Goal: Download file/media

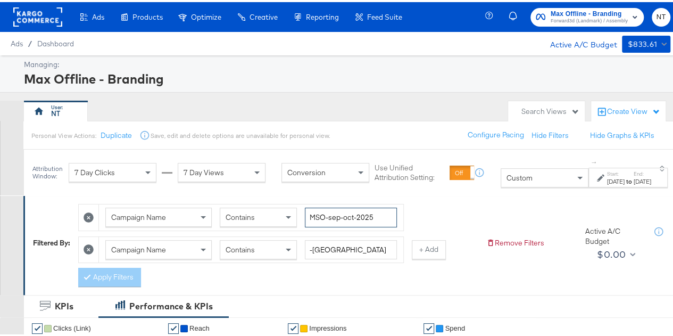
click at [355, 211] on input "MSO-sep-oct-2025" at bounding box center [351, 215] width 92 height 20
paste input "price-drop-sept-nov"
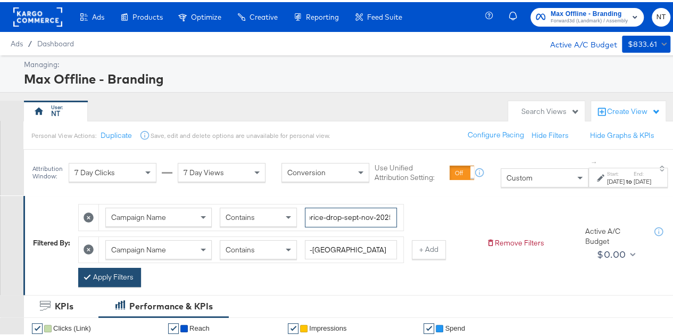
type input "price-drop-sept-nov-2025"
click at [115, 279] on button "Apply Filters" at bounding box center [109, 274] width 63 height 19
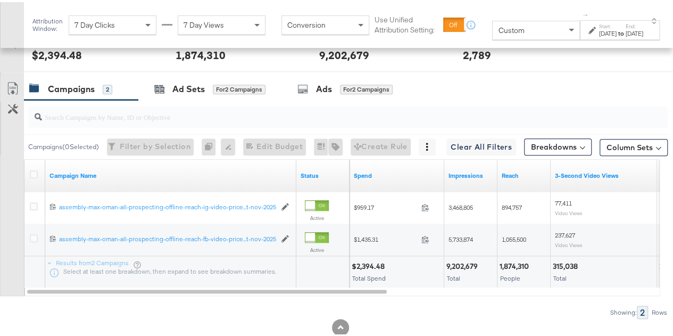
scroll to position [511, 0]
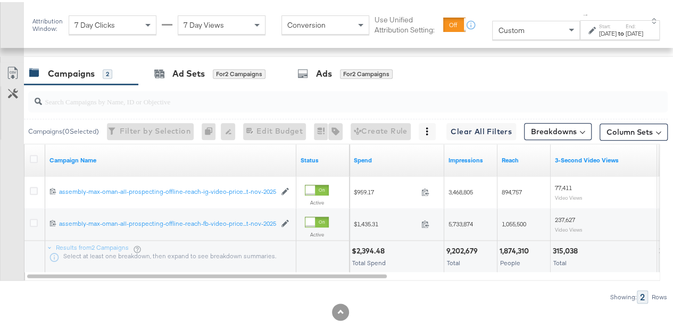
click at [9, 60] on link "Export as CSV" at bounding box center [13, 72] width 24 height 24
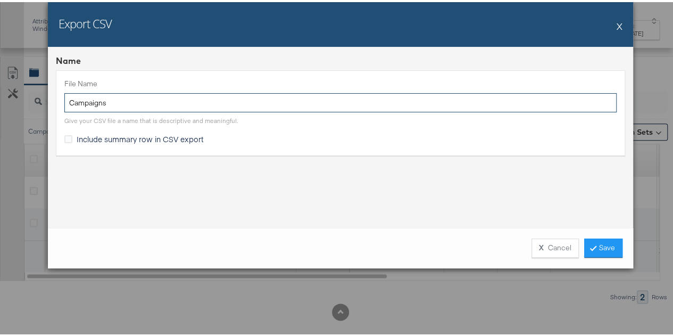
click at [130, 103] on input "Campaigns" at bounding box center [340, 101] width 552 height 20
paste input "price-drop-sept-nov-2025"
type input "price-drop-sept-nov-2025"
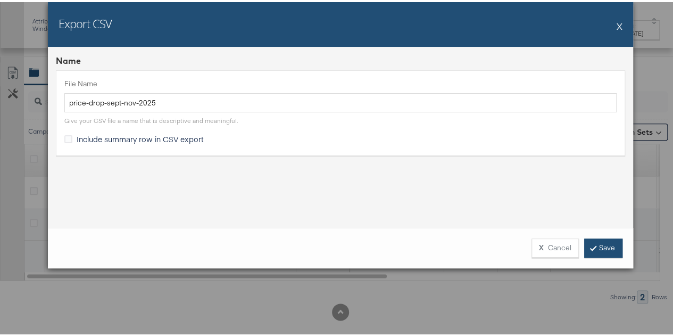
click at [603, 247] on link "Save" at bounding box center [603, 245] width 38 height 19
